Goal: Task Accomplishment & Management: Manage account settings

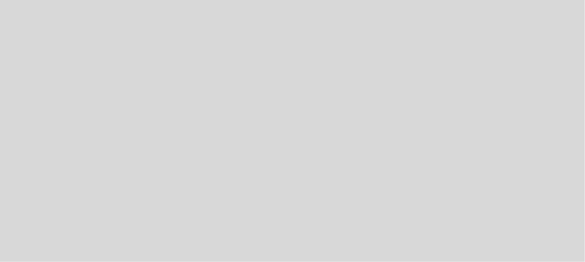
select select "es"
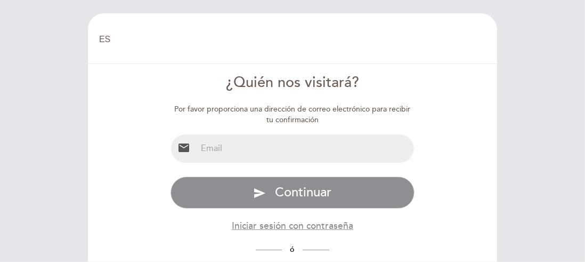
click at [250, 158] on input "email" at bounding box center [306, 148] width 218 height 28
type input "[EMAIL_ADDRESS][DOMAIN_NAME]"
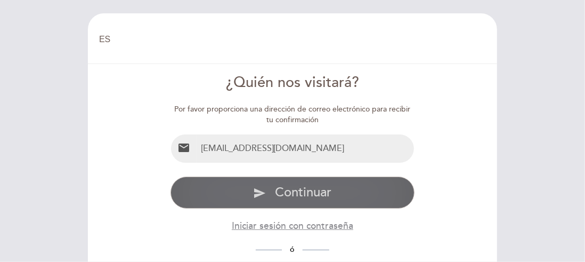
click at [302, 191] on span "Continuar" at bounding box center [303, 191] width 56 height 15
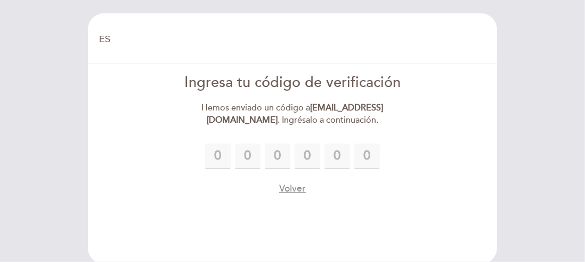
type input "4"
type input "0"
type input "2"
type input "5"
type input "0"
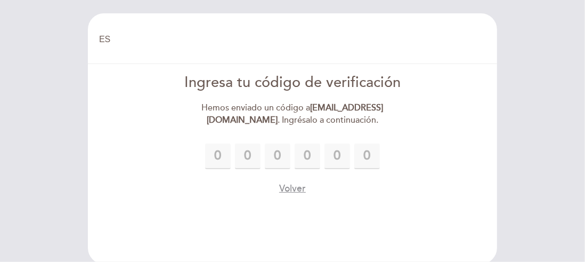
type input "4"
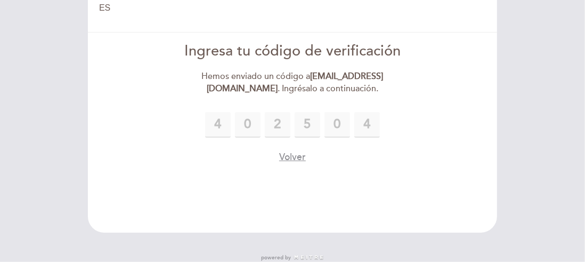
scroll to position [54, 0]
